Goal: Check status

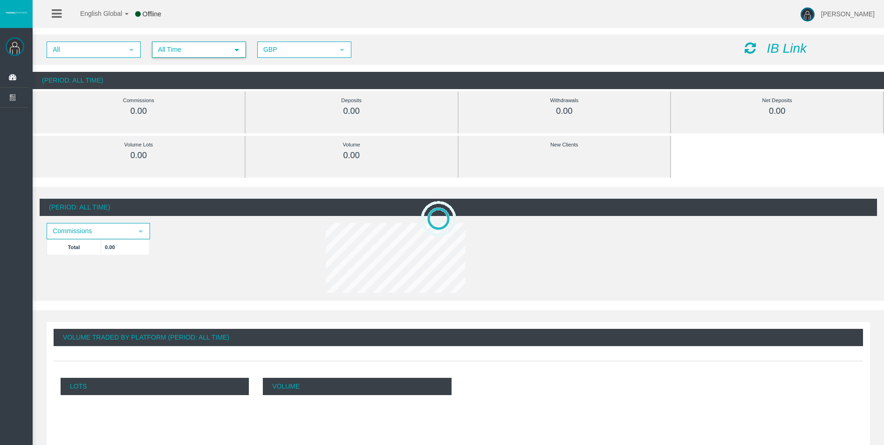
click at [204, 55] on span "All Time" at bounding box center [190, 49] width 75 height 14
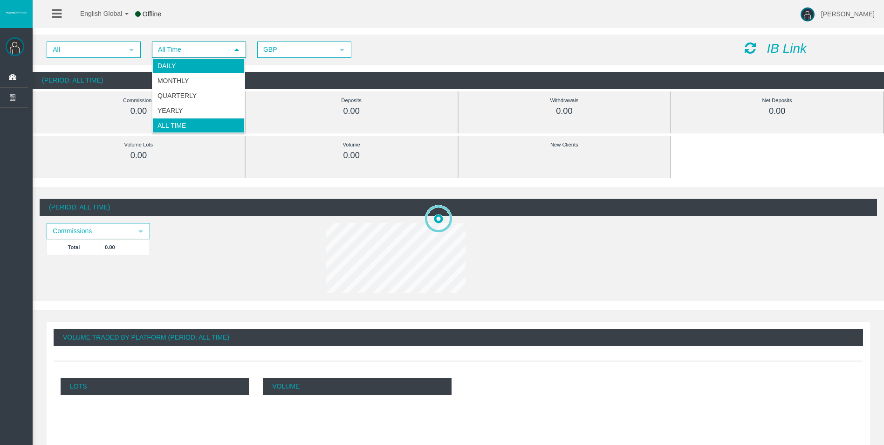
click at [209, 67] on li "Daily" at bounding box center [198, 65] width 92 height 15
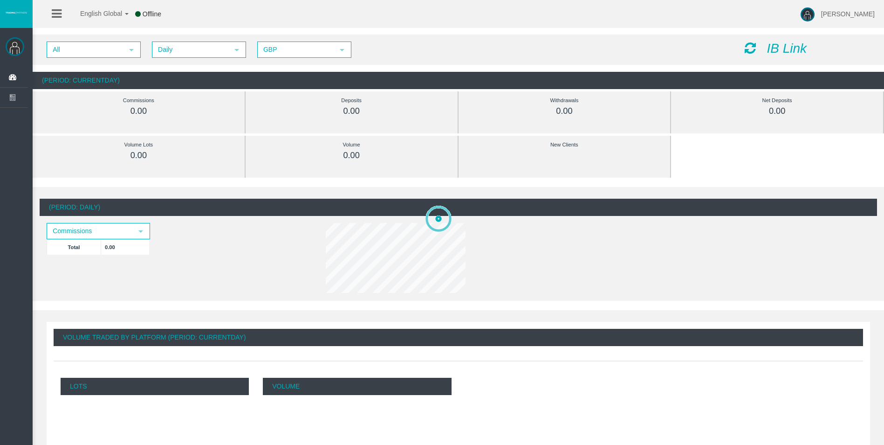
click at [745, 50] on icon at bounding box center [750, 47] width 11 height 13
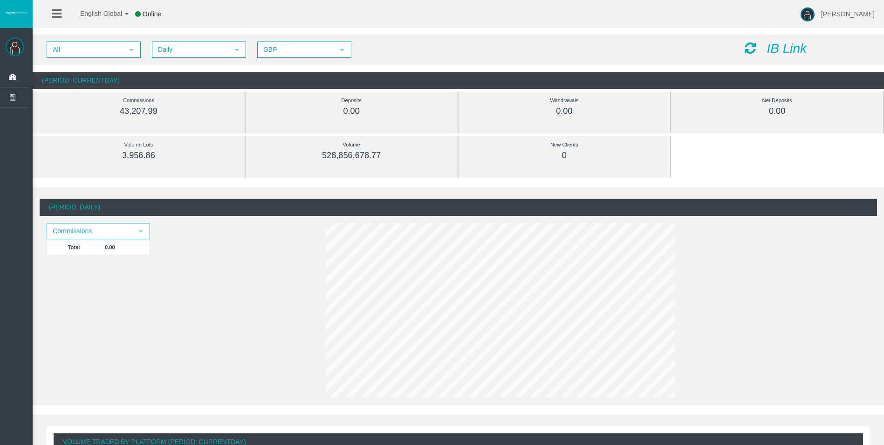
drag, startPoint x: 749, startPoint y: 48, endPoint x: 743, endPoint y: 52, distance: 7.4
click at [749, 48] on icon at bounding box center [750, 47] width 11 height 13
